Goal: Browse casually

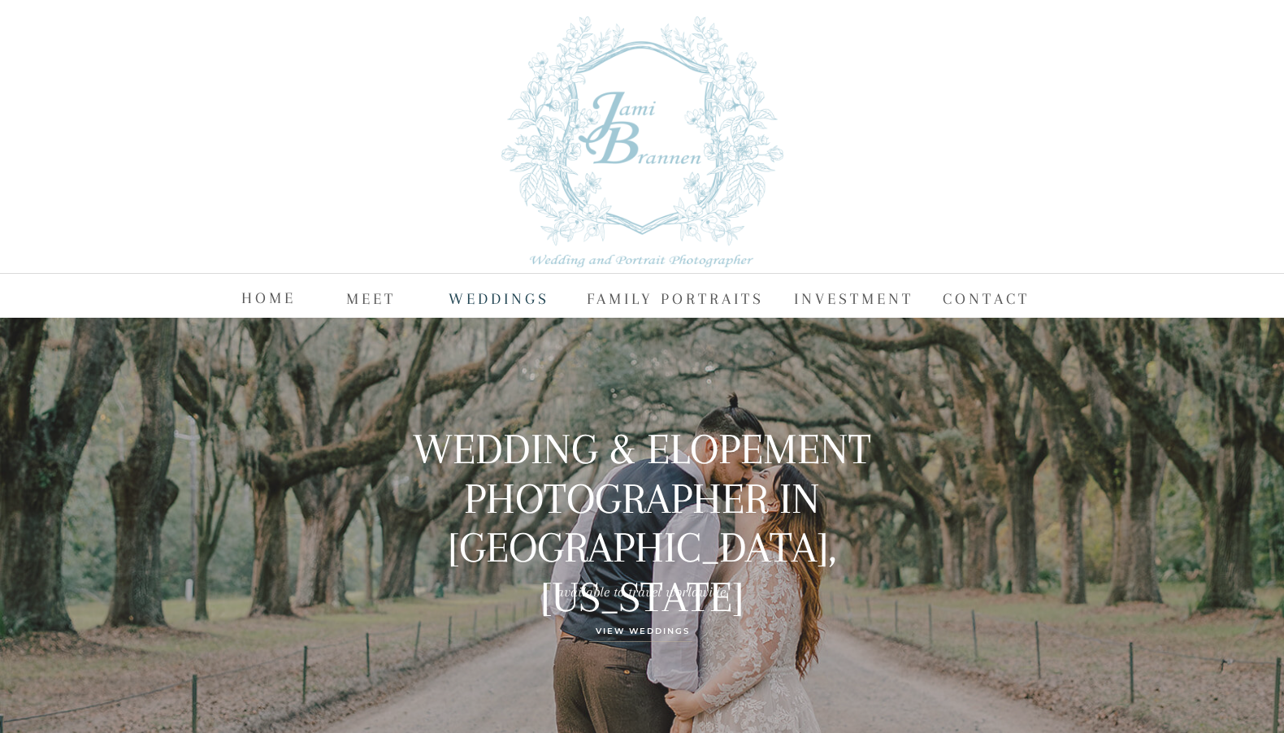
click at [485, 297] on nav "WEDDINGS" at bounding box center [500, 297] width 102 height 24
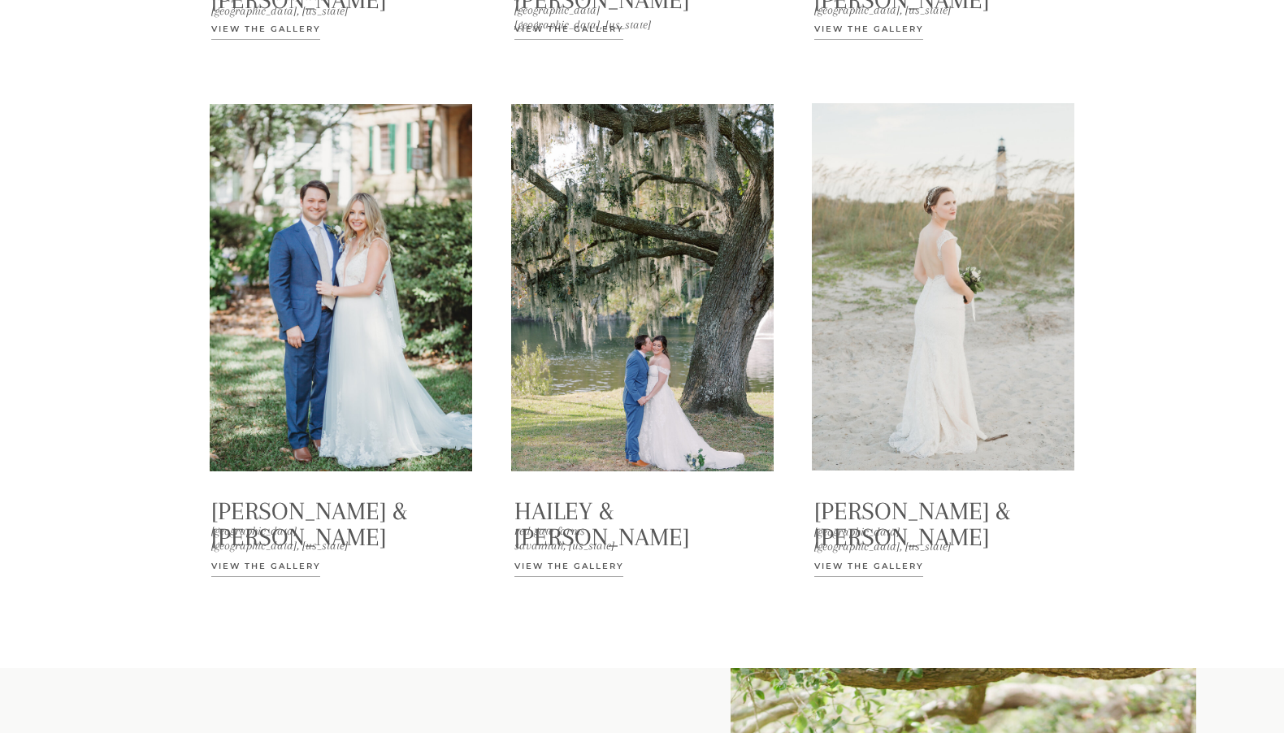
scroll to position [2986, 0]
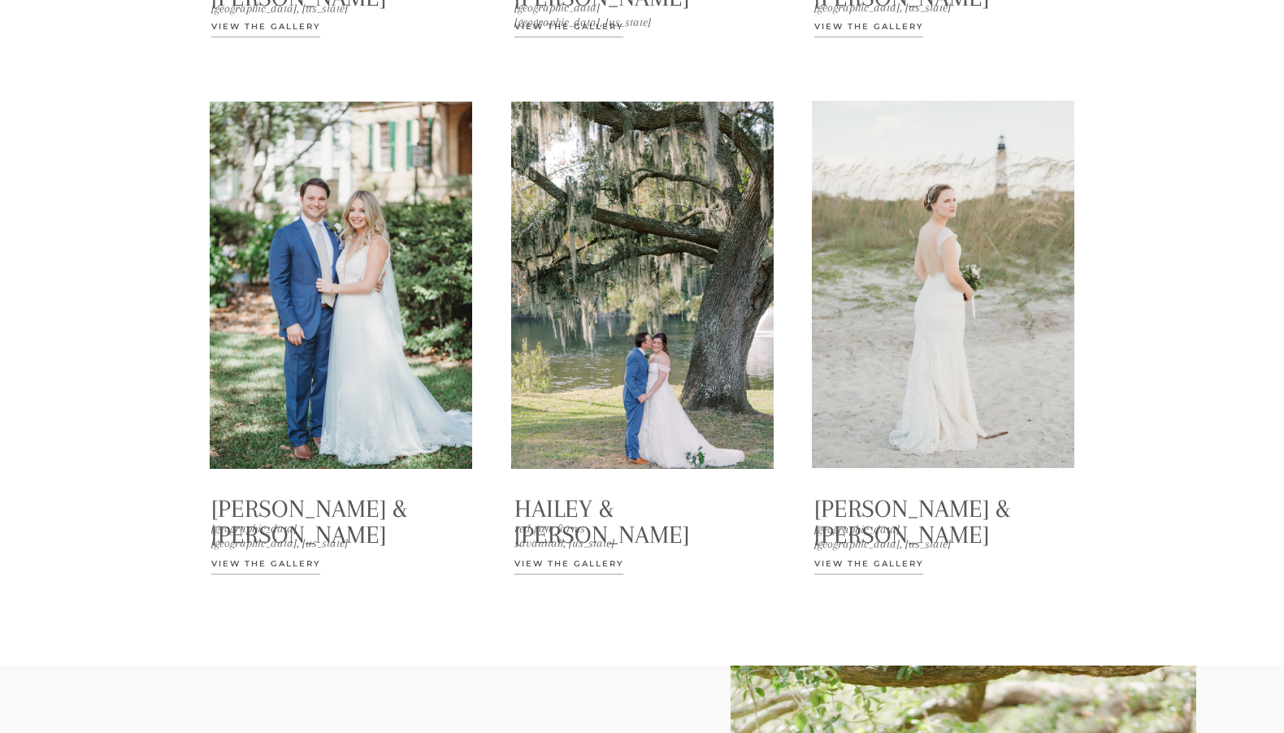
click at [289, 564] on p "View the Gallery" at bounding box center [297, 570] width 172 height 27
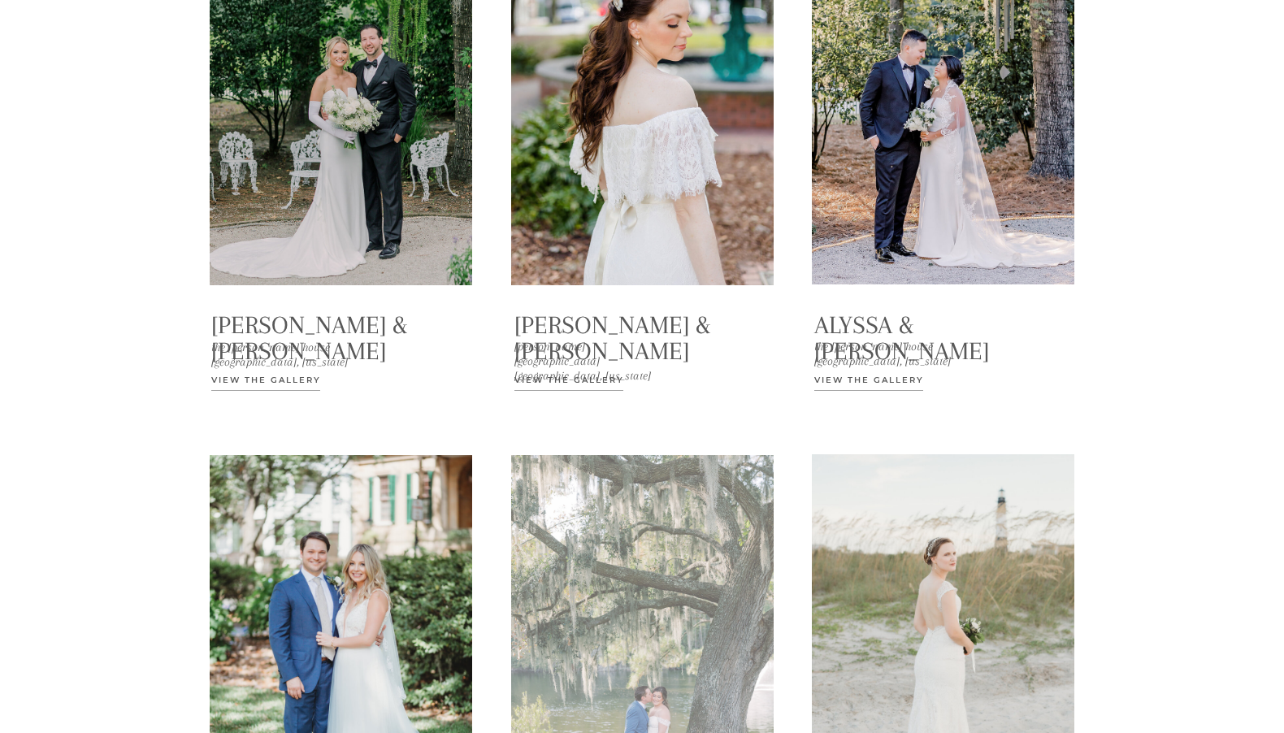
scroll to position [2607, 0]
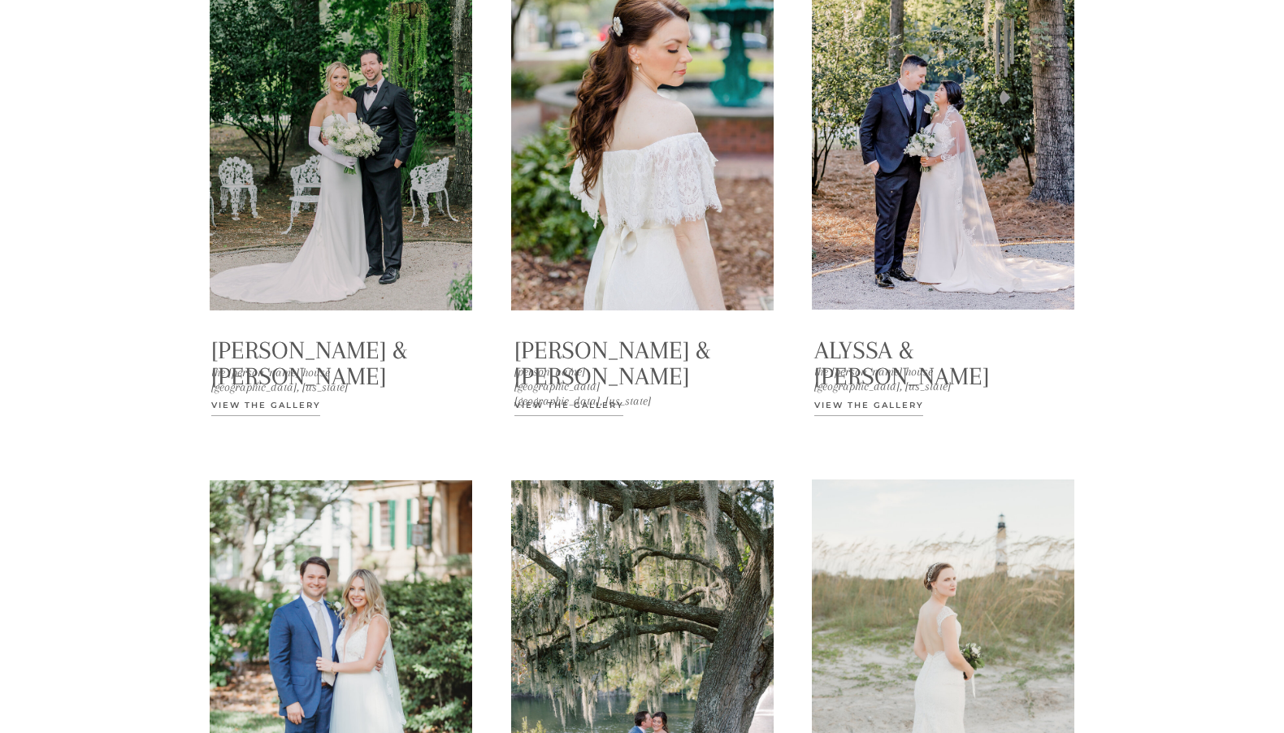
click at [610, 404] on p "View the Gallery" at bounding box center [600, 411] width 172 height 27
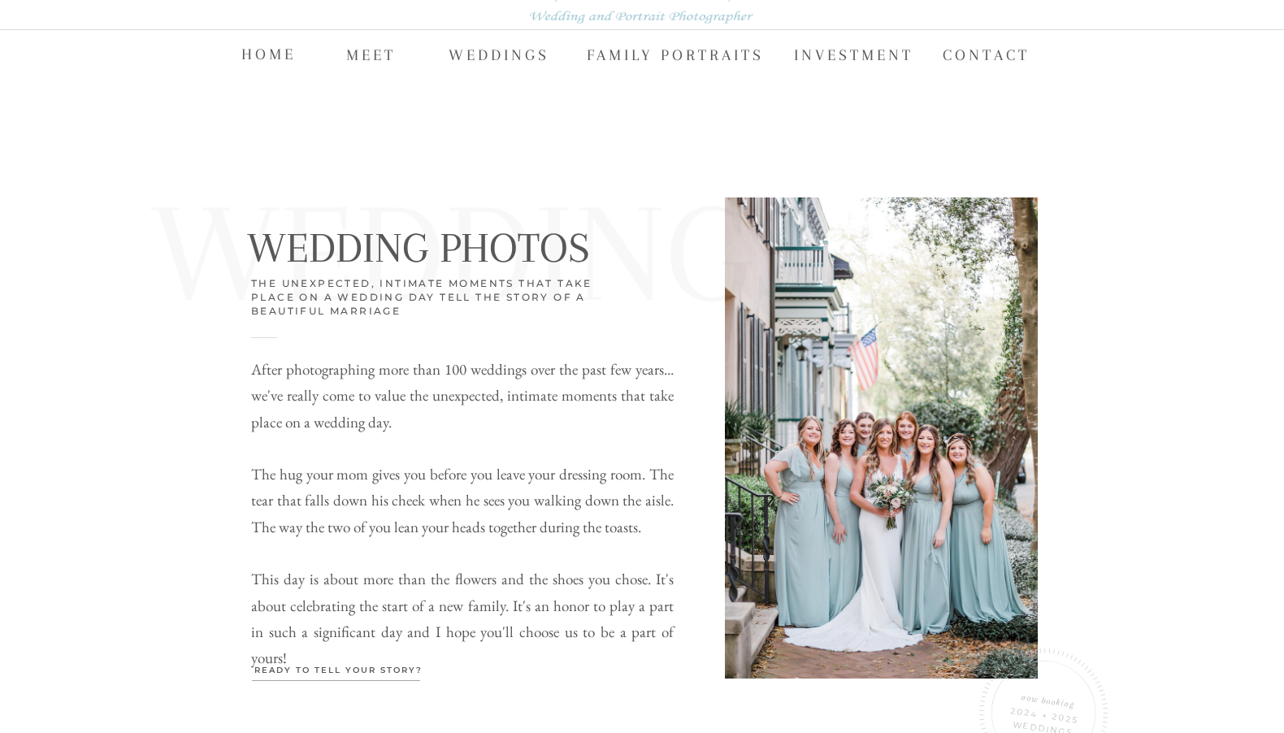
scroll to position [241, 0]
